Goal: Task Accomplishment & Management: Use online tool/utility

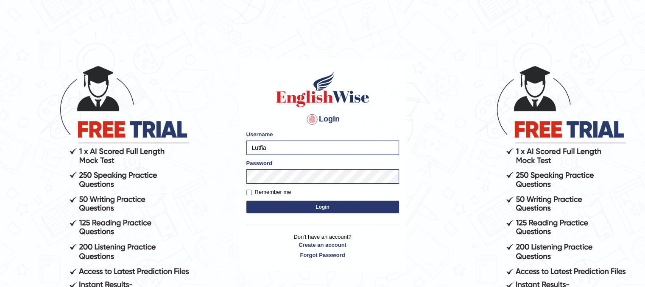
click at [325, 207] on button "Login" at bounding box center [322, 207] width 153 height 13
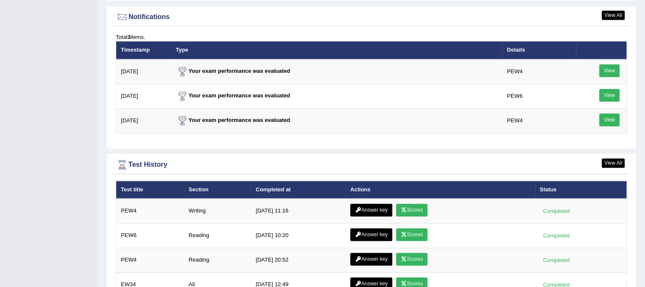
scroll to position [1187, 0]
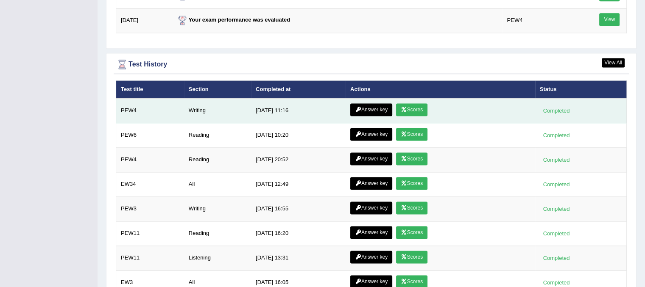
click at [370, 106] on link "Answer key" at bounding box center [371, 109] width 42 height 13
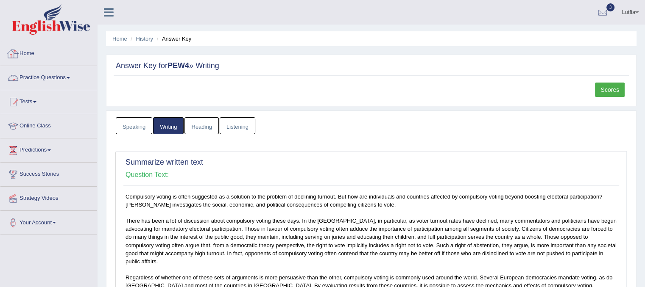
click at [27, 51] on link "Home" at bounding box center [48, 52] width 97 height 21
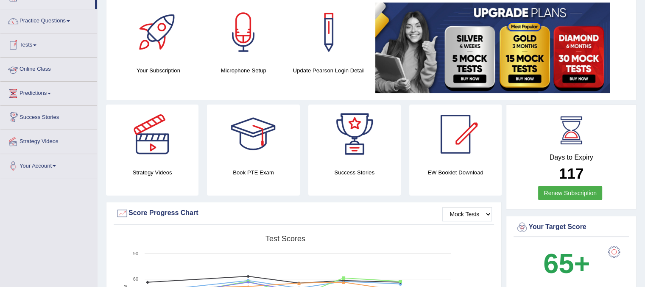
scroll to position [42, 0]
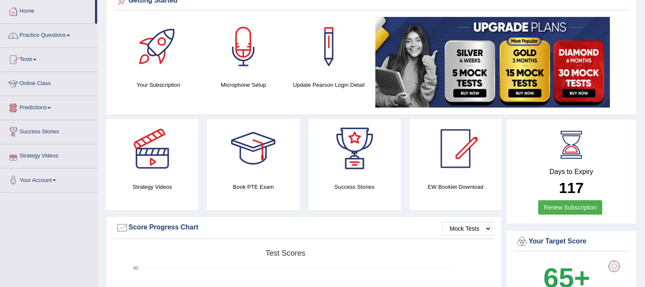
click at [31, 62] on link "Tests" at bounding box center [48, 58] width 97 height 21
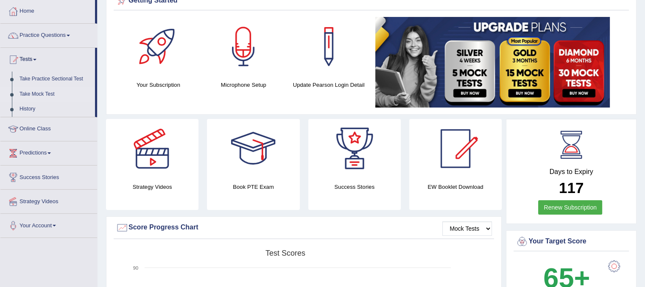
click at [33, 89] on link "Take Mock Test" at bounding box center [55, 94] width 79 height 15
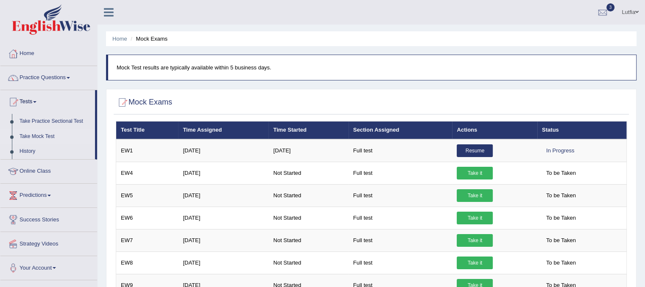
click at [33, 134] on link "Take Mock Test" at bounding box center [55, 136] width 79 height 15
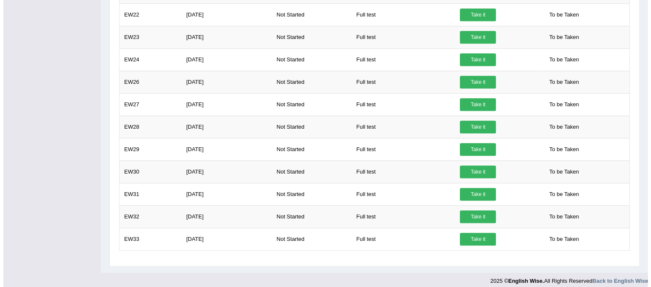
scroll to position [566, 0]
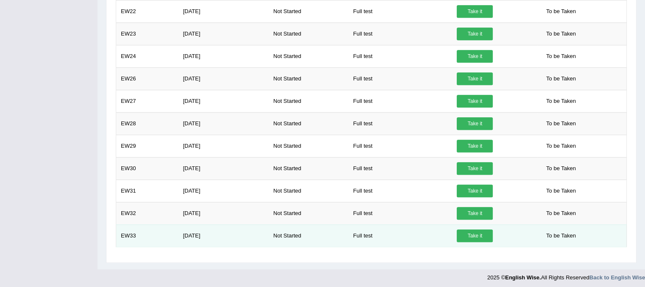
click at [472, 233] on link "Take it" at bounding box center [474, 236] width 36 height 13
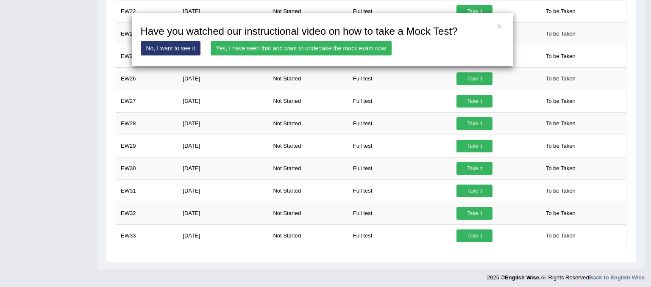
click at [305, 47] on link "Yes, I have seen that and want to undertake the mock exam now" at bounding box center [301, 48] width 181 height 14
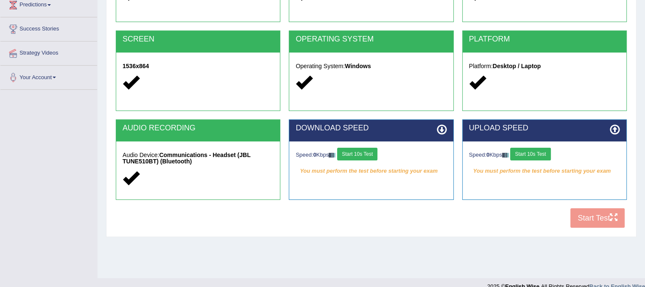
scroll to position [158, 0]
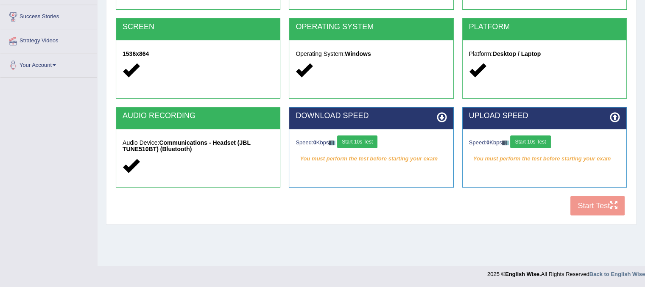
click at [362, 139] on button "Start 10s Test" at bounding box center [357, 142] width 40 height 13
click at [533, 141] on button "Start 10s Test" at bounding box center [530, 142] width 40 height 13
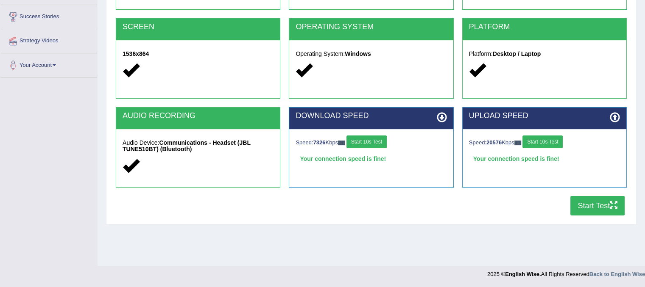
click at [586, 206] on button "Start Test" at bounding box center [597, 205] width 54 height 19
